Goal: Information Seeking & Learning: Learn about a topic

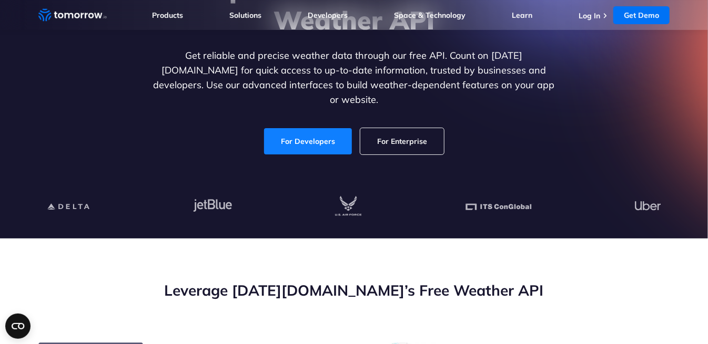
click at [299, 133] on link "For Developers" at bounding box center [308, 141] width 88 height 26
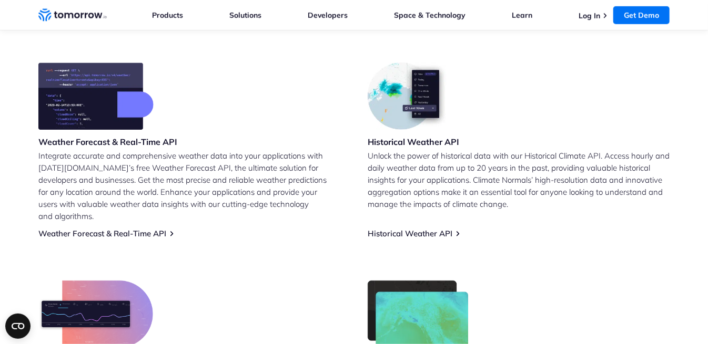
scroll to position [425, 0]
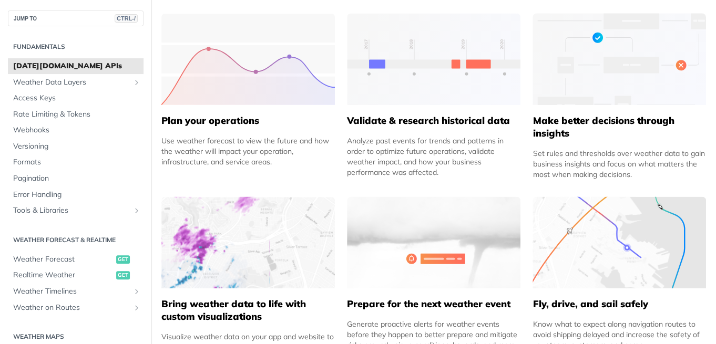
scroll to position [421, 0]
